Goal: Transaction & Acquisition: Book appointment/travel/reservation

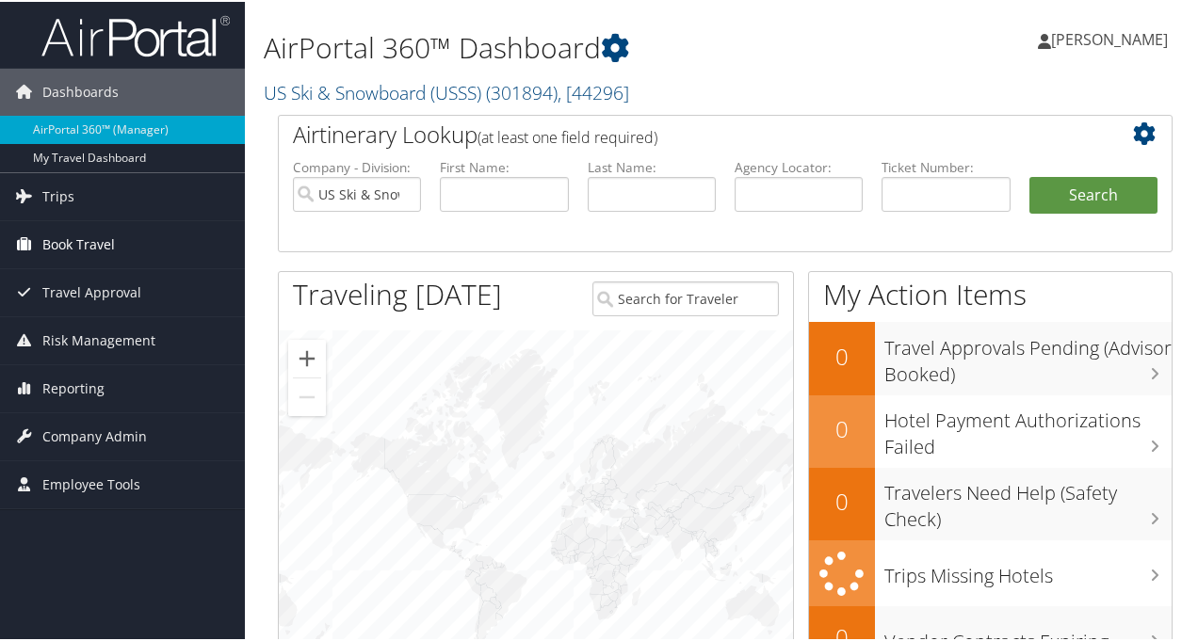
click at [91, 245] on span "Book Travel" at bounding box center [78, 242] width 73 height 47
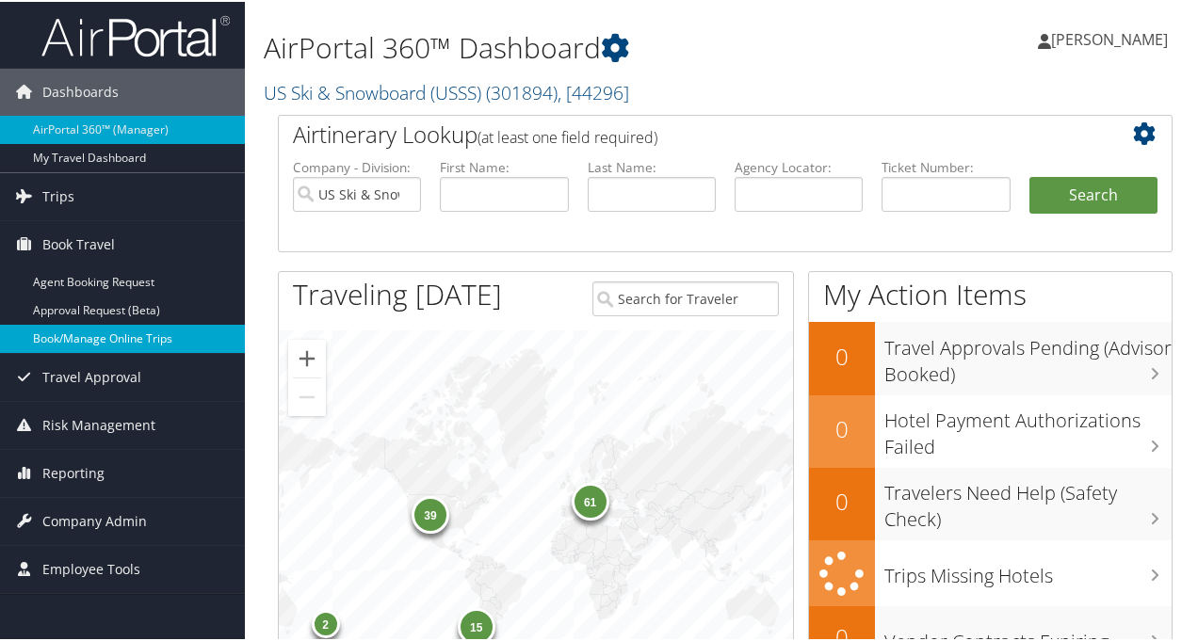
click at [89, 335] on link "Book/Manage Online Trips" at bounding box center [122, 337] width 245 height 28
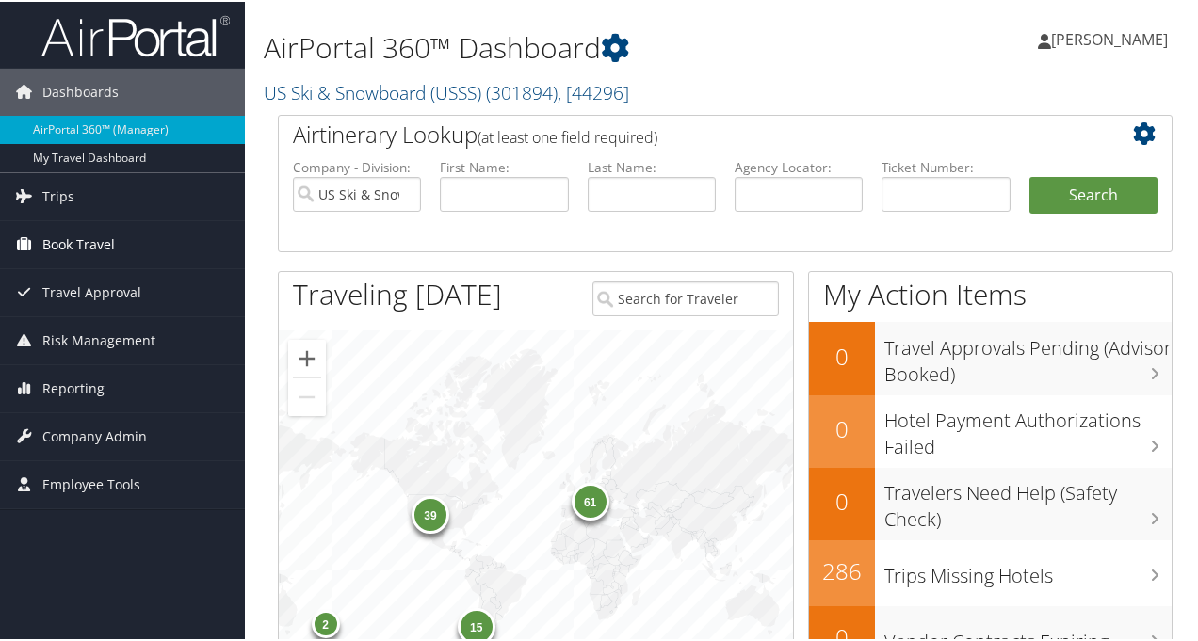
click at [98, 245] on span "Book Travel" at bounding box center [78, 242] width 73 height 47
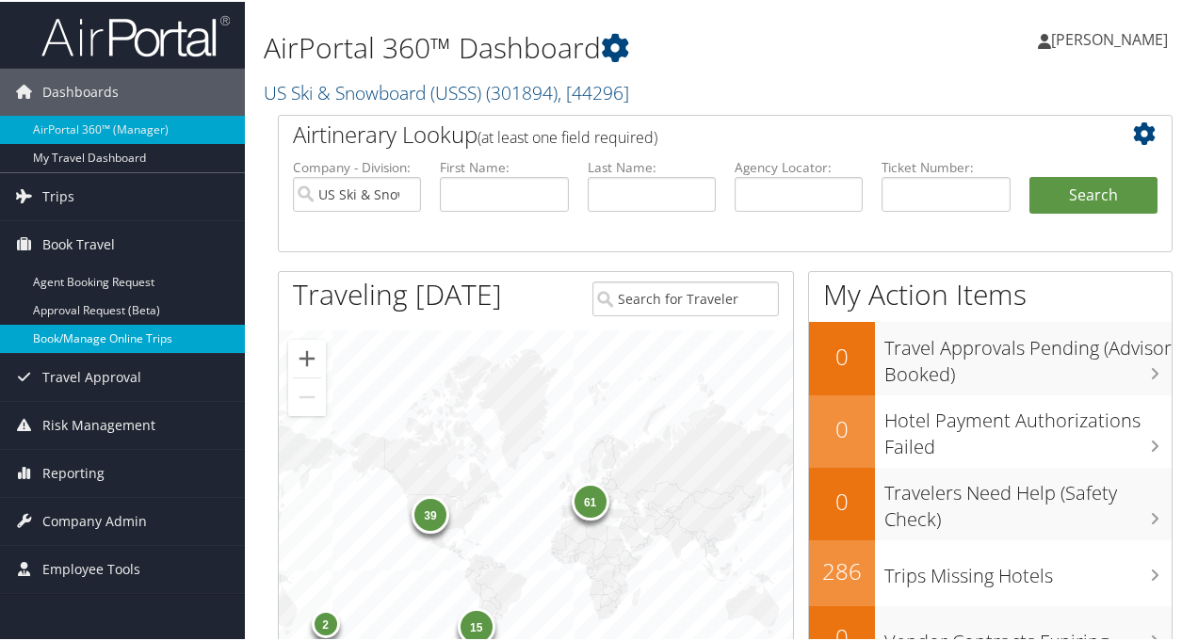
click at [100, 337] on link "Book/Manage Online Trips" at bounding box center [122, 337] width 245 height 28
